Goal: Register for event/course

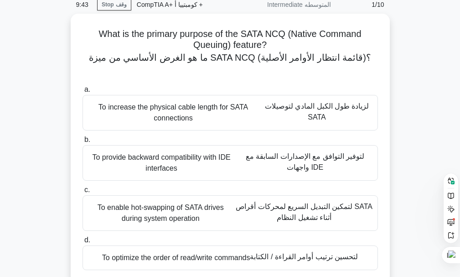
scroll to position [33, 0]
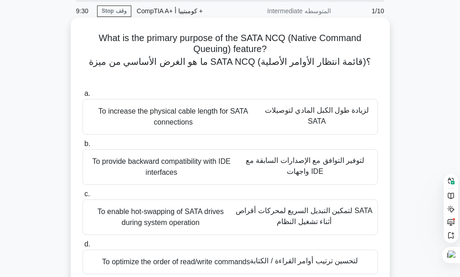
click at [175, 165] on div "To provide backward compatibility with IDE interfaces لتوفير التوافق مع الإصدار…" at bounding box center [230, 167] width 295 height 36
click at [83, 147] on input "b. To provide backward compatibility with IDE interfaces لتوفير التوافق مع الإص…" at bounding box center [83, 144] width 0 height 6
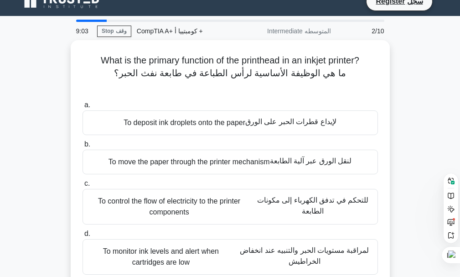
scroll to position [18, 0]
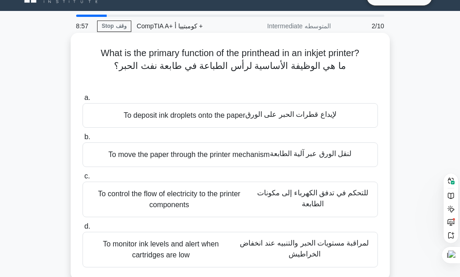
click at [146, 117] on div "To deposit ink droplets onto the paper لإيداع قطرات الحبر على الورق" at bounding box center [230, 115] width 295 height 25
click at [83, 101] on input "a. To deposit ink droplets onto the paper لإيداع قطرات الحبر على الورق" at bounding box center [83, 98] width 0 height 6
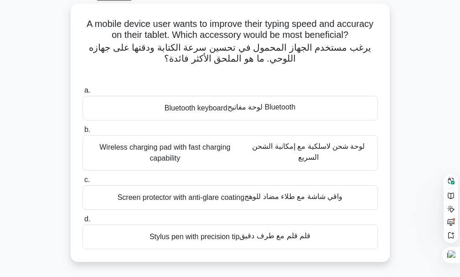
scroll to position [55, 0]
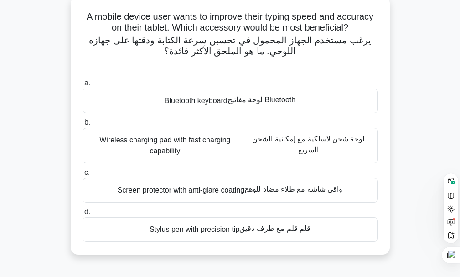
click at [225, 103] on div "Bluetooth keyboard لوحة مفاتيح Bluetooth" at bounding box center [230, 100] width 295 height 25
click at [83, 86] on input "a. Bluetooth keyboard لوحة مفاتيح Bluetooth" at bounding box center [83, 83] width 0 height 6
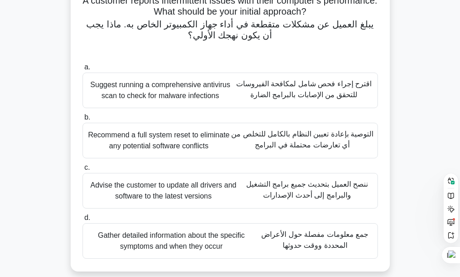
scroll to position [79, 0]
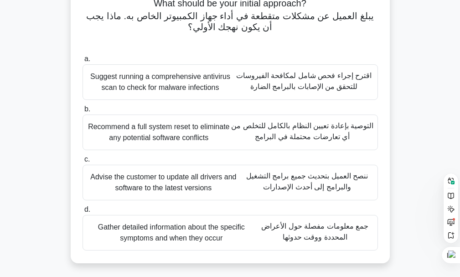
click at [201, 238] on div "Gather detailed information about the specific symptoms and when they occur جمع…" at bounding box center [230, 233] width 295 height 36
click at [83, 212] on input "d. Gather detailed information about the specific symptoms and when they occur …" at bounding box center [83, 210] width 0 height 6
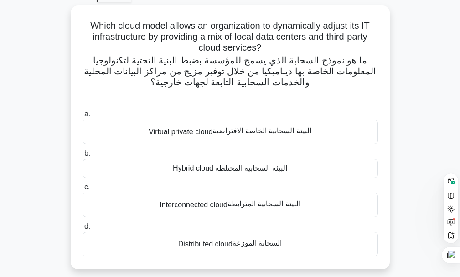
scroll to position [55, 0]
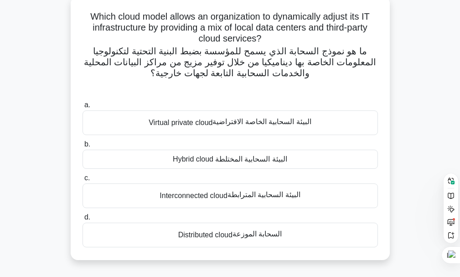
click at [211, 158] on div "Hybrid cloud البيئة السحابية المختلطة" at bounding box center [230, 159] width 295 height 19
click at [83, 147] on input "b. Hybrid cloud البيئة السحابية المختلطة" at bounding box center [83, 144] width 0 height 6
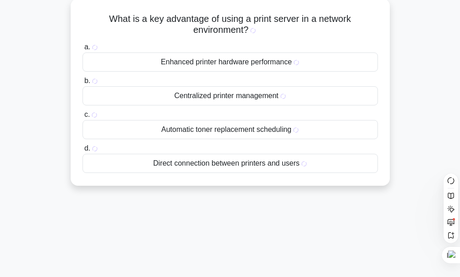
scroll to position [0, 0]
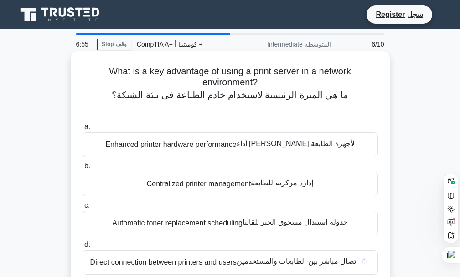
click at [249, 262] on sider-trans-text "اتصال مباشر بين الطابعات والمستخدمين" at bounding box center [298, 261] width 122 height 8
click at [83, 248] on input "d. Direct connection between printers and users اتصال مباشر بين الطابعات والمست…" at bounding box center [83, 245] width 0 height 6
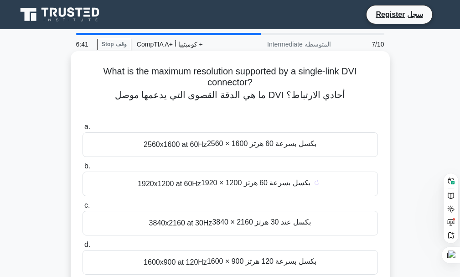
click at [209, 186] on sider-trans-text "1920 × 1200 بكسل بسرعة 60 هرتز" at bounding box center [255, 183] width 109 height 8
click at [83, 169] on input "b. 1920x1200 at 60Hz 1920 × 1200 بكسل بسرعة 60 هرتز" at bounding box center [83, 166] width 0 height 6
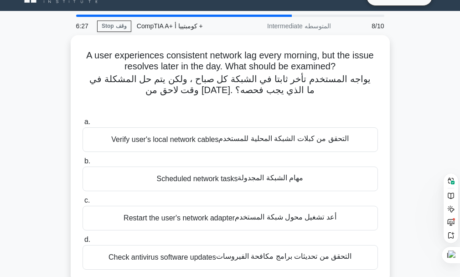
scroll to position [36, 0]
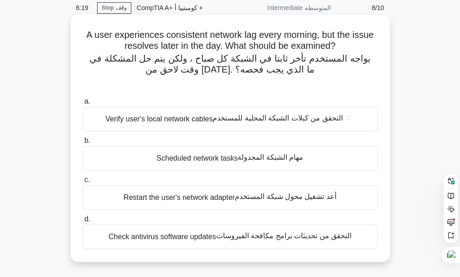
click at [232, 116] on sider-trans-text "التحقق من كبلات الشبكة المحلية للمستخدم" at bounding box center [277, 118] width 130 height 8
click at [83, 104] on input "a. Verify user's local network cables التحقق من كبلات الشبكة المحلية للمستخدم" at bounding box center [83, 101] width 0 height 6
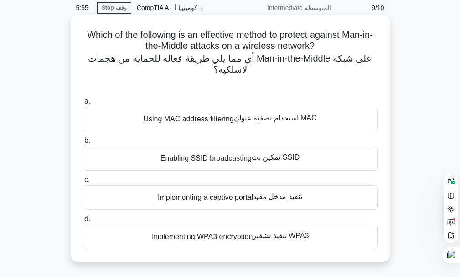
click at [235, 237] on div "Implementing WPA3 encryption تنفيذ تشفير WPA3" at bounding box center [230, 236] width 295 height 25
click at [83, 222] on input "d. Implementing WPA3 encryption تنفيذ تشفير WPA3" at bounding box center [83, 219] width 0 height 6
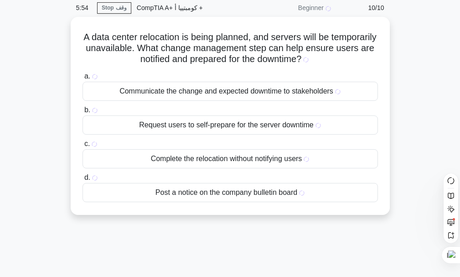
scroll to position [0, 0]
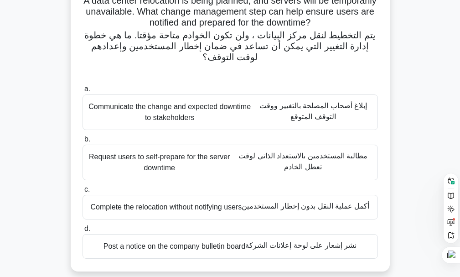
scroll to position [91, 0]
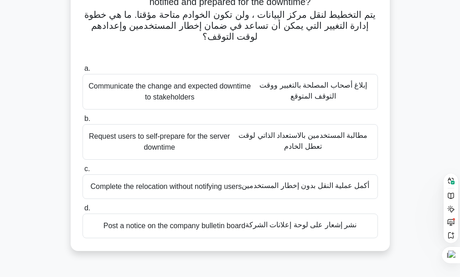
click at [207, 228] on div "Post a notice on the company bulletin board نشر إشعار على لوحة إعلانات الشركة" at bounding box center [230, 225] width 295 height 25
click at [83, 211] on input "d. Post a notice on the company bulletin board نشر إشعار على لوحة إعلانات الشركة" at bounding box center [83, 208] width 0 height 6
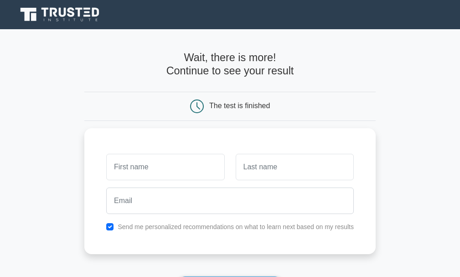
click at [164, 171] on input "text" at bounding box center [165, 167] width 118 height 26
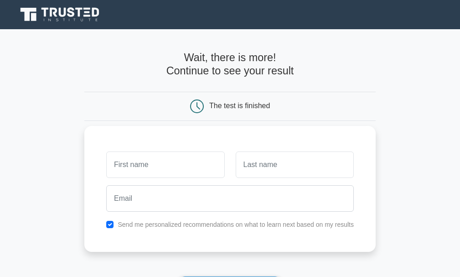
click at [164, 170] on input "text" at bounding box center [165, 164] width 118 height 26
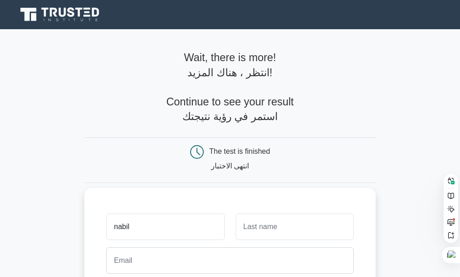
type input "nabil"
click at [260, 225] on input "text" at bounding box center [295, 226] width 118 height 26
type input "bouserra"
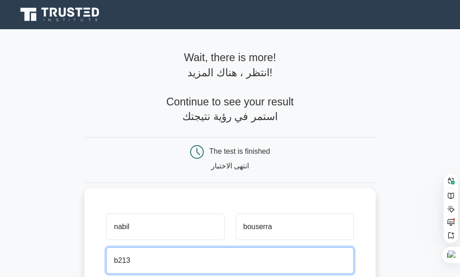
type input "b213@hotmail.com"
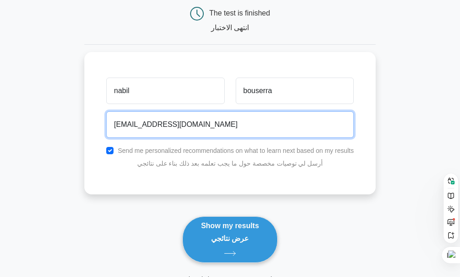
scroll to position [166, 0]
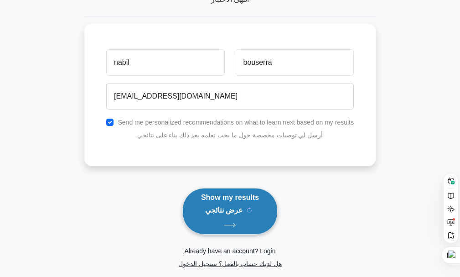
click at [230, 207] on sider-trans-text "عرض نتائجي" at bounding box center [224, 210] width 38 height 8
